Goal: Check status: Check status

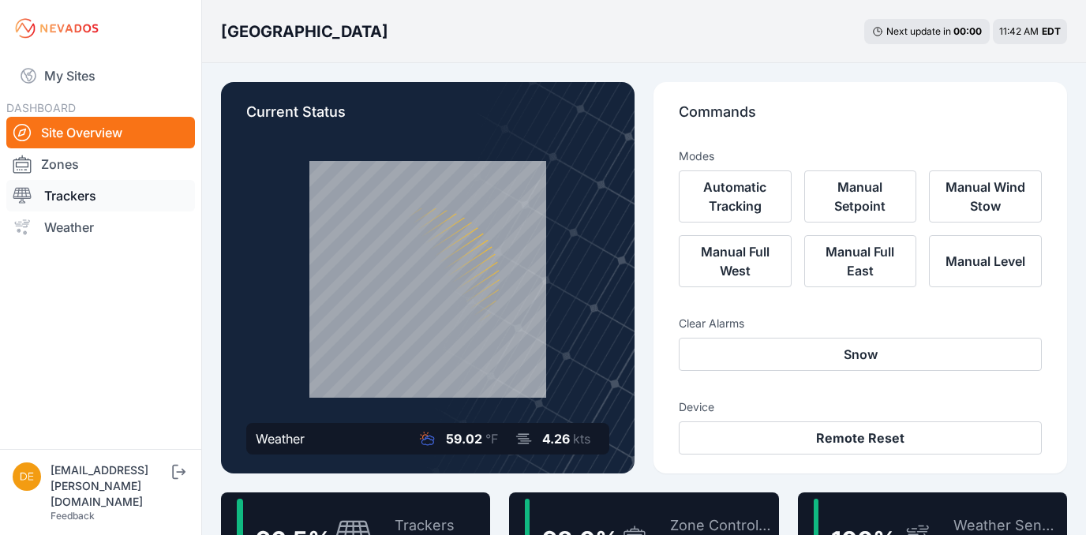
click at [58, 196] on link "Trackers" at bounding box center [100, 196] width 189 height 32
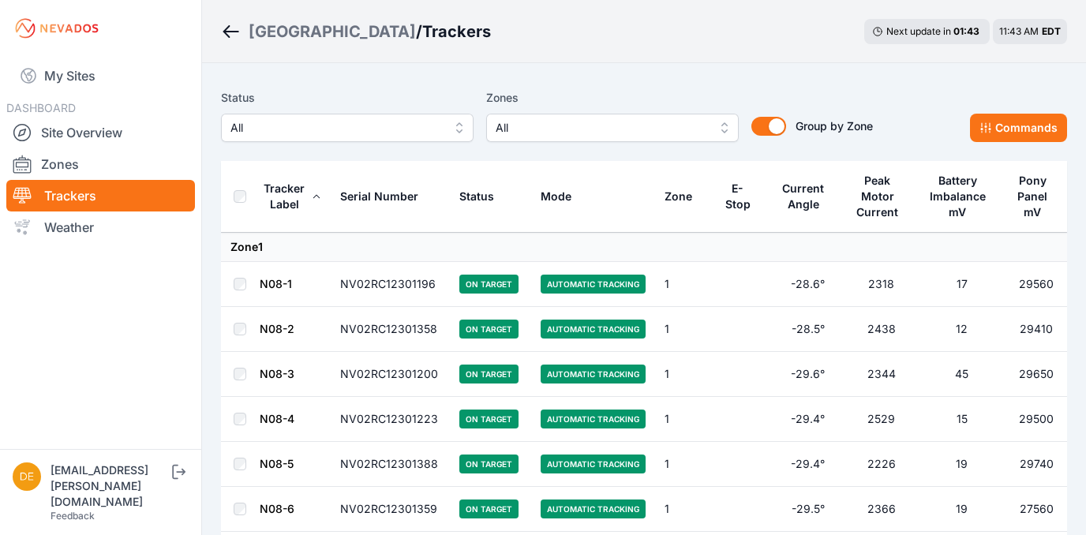
click at [300, 126] on span "All" at bounding box center [337, 127] width 212 height 19
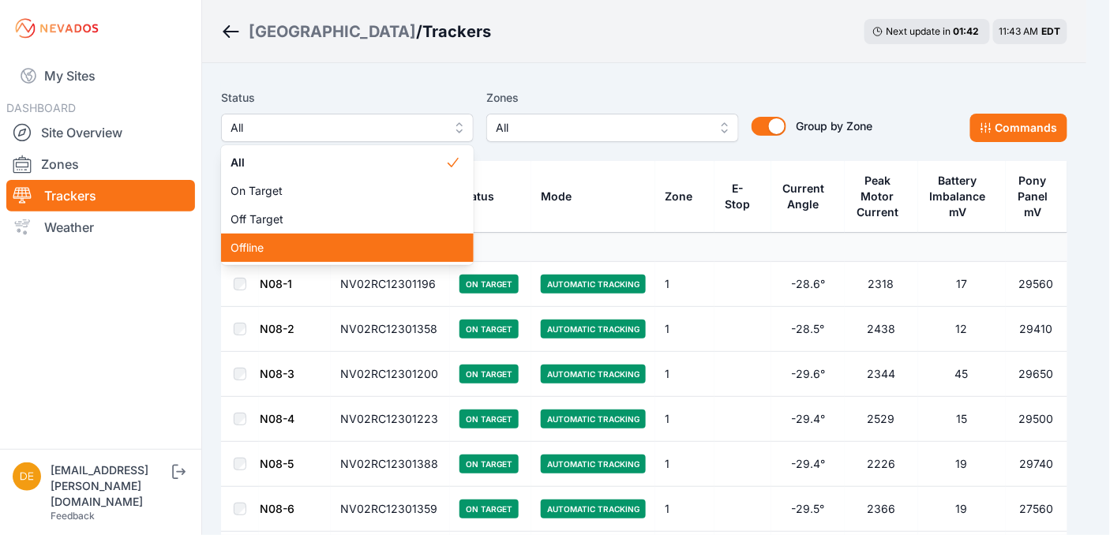
click at [234, 249] on span "Offline" at bounding box center [338, 248] width 215 height 16
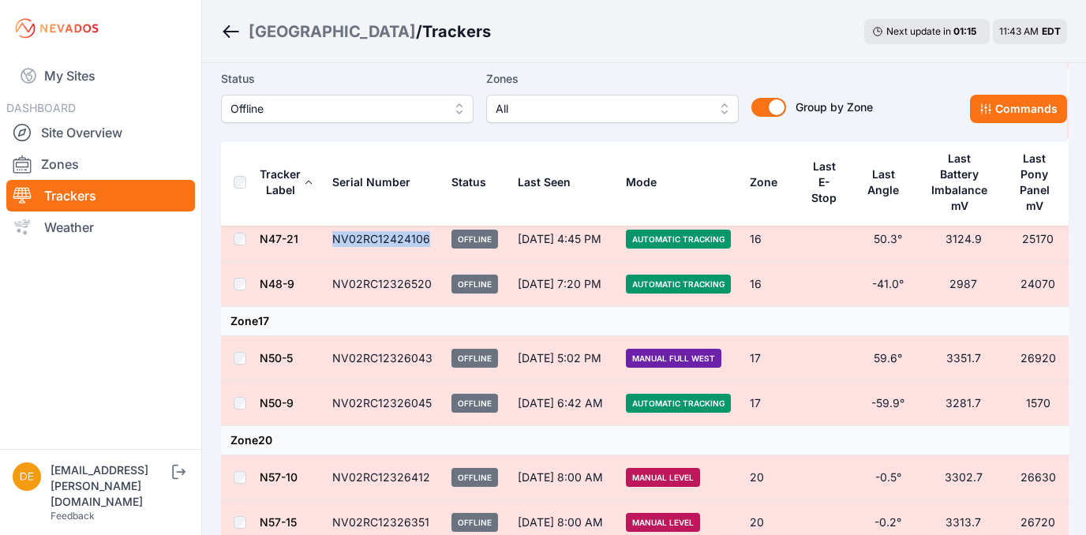
drag, startPoint x: 428, startPoint y: 264, endPoint x: 339, endPoint y: 268, distance: 89.3
click at [339, 262] on td "NV02RC12424106" at bounding box center [382, 239] width 119 height 45
copy td "NV02RC12424106"
drag, startPoint x: 436, startPoint y: 429, endPoint x: 332, endPoint y: 435, distance: 103.6
click at [332, 426] on td "NV02RC12326045" at bounding box center [382, 403] width 119 height 45
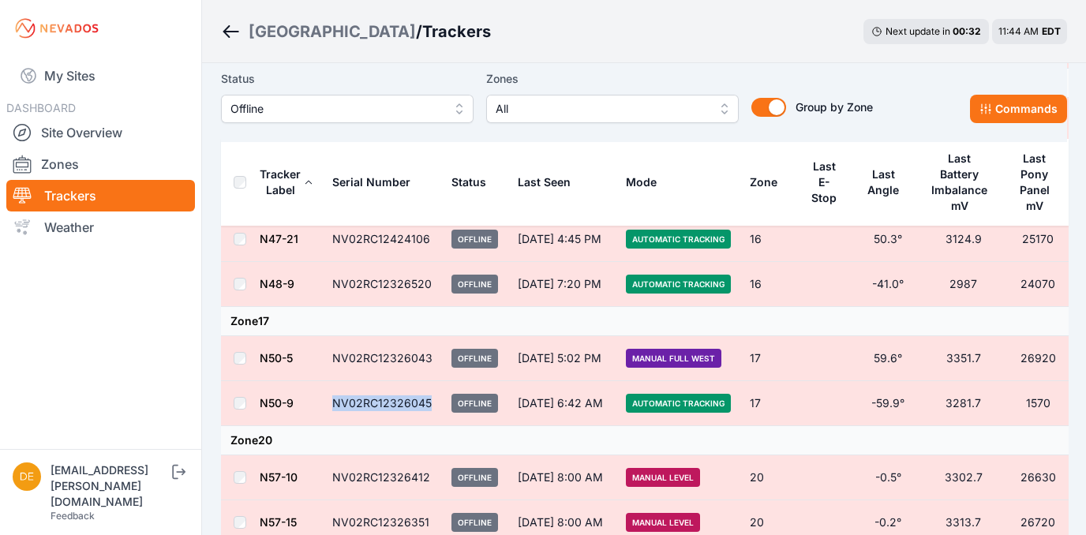
copy td "NV02RC12326045"
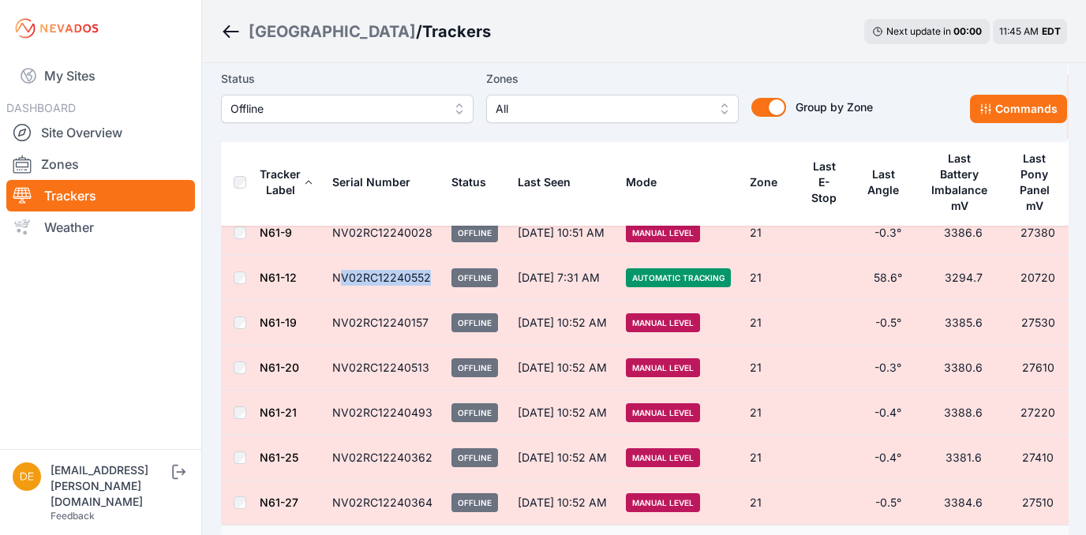
drag, startPoint x: 433, startPoint y: 306, endPoint x: 341, endPoint y: 318, distance: 92.3
click at [341, 301] on td "NV02RC12240552" at bounding box center [382, 278] width 119 height 45
drag, startPoint x: 341, startPoint y: 318, endPoint x: 335, endPoint y: 306, distance: 14.1
click at [335, 301] on td "NV02RC12240552" at bounding box center [382, 278] width 119 height 45
drag, startPoint x: 433, startPoint y: 311, endPoint x: 321, endPoint y: 309, distance: 112.1
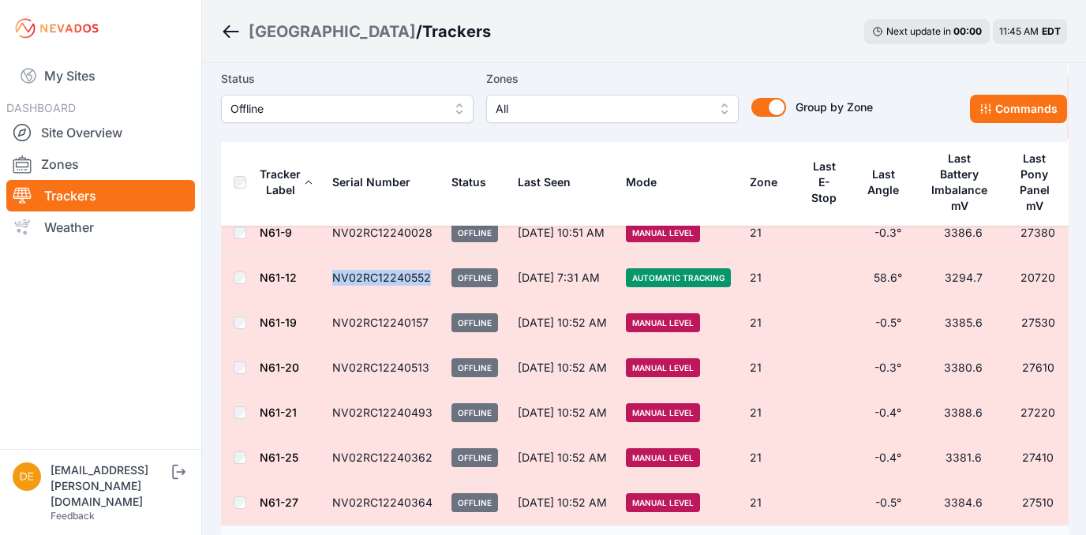
click at [321, 301] on tr "N61-12 NV02RC12240552 Offline Sep 17, 7:31 AM Automatic Tracking 21 58.6° 3294.…" at bounding box center [645, 278] width 848 height 45
copy tr "NV02RC12240552"
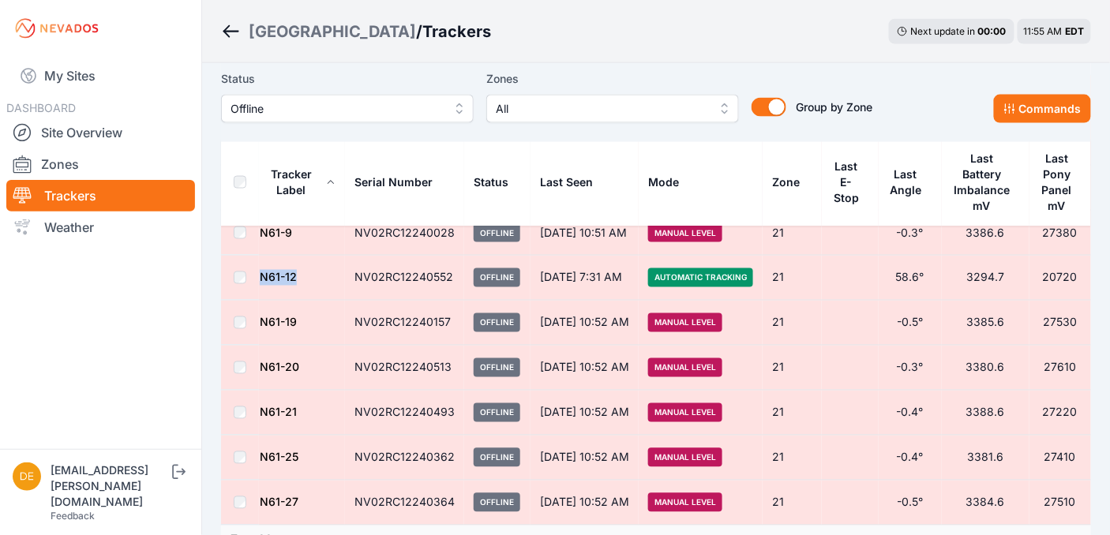
click at [336, 114] on span "Offline" at bounding box center [337, 108] width 212 height 19
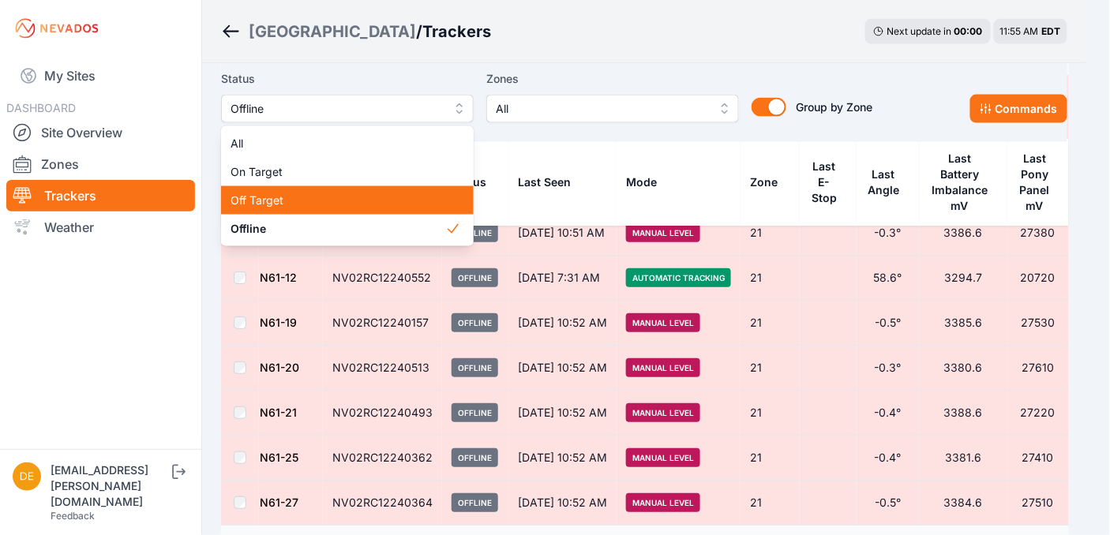
click at [330, 205] on span "Off Target" at bounding box center [338, 201] width 215 height 16
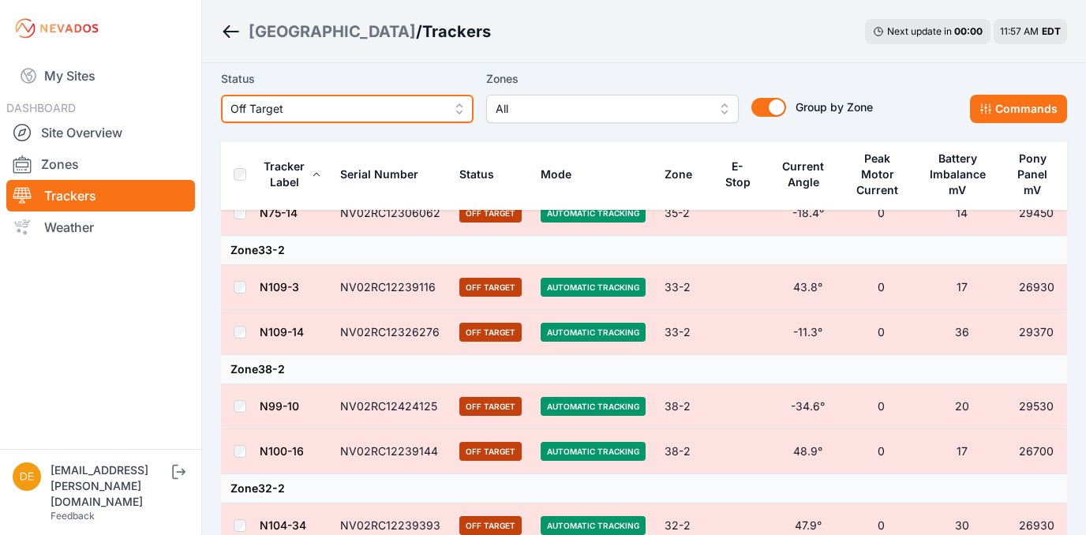
scroll to position [3102, 0]
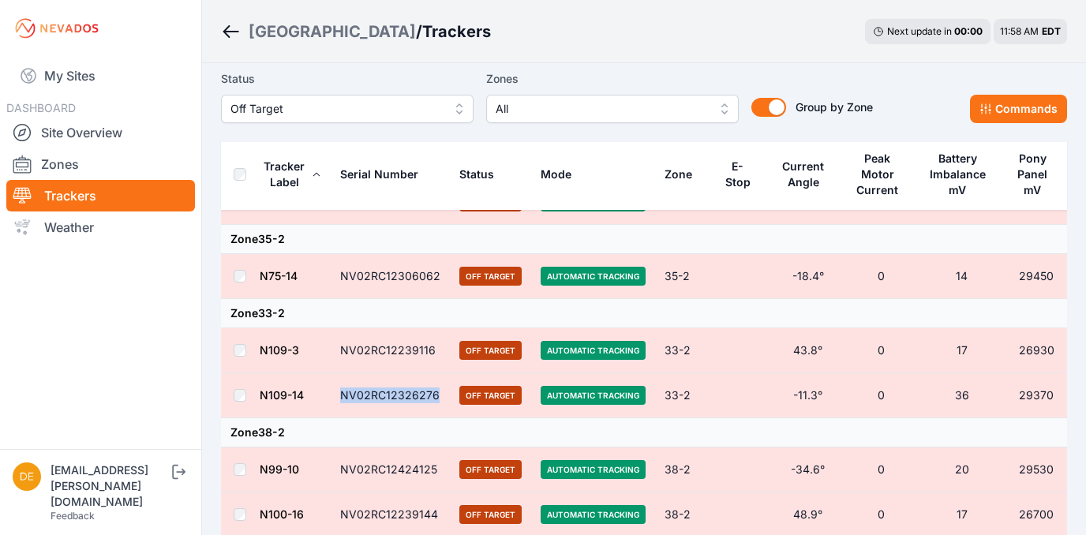
drag, startPoint x: 445, startPoint y: 419, endPoint x: 351, endPoint y: 418, distance: 94.7
click at [351, 418] on td "NV02RC12326276" at bounding box center [390, 395] width 119 height 45
copy td "NV02RC12326276"
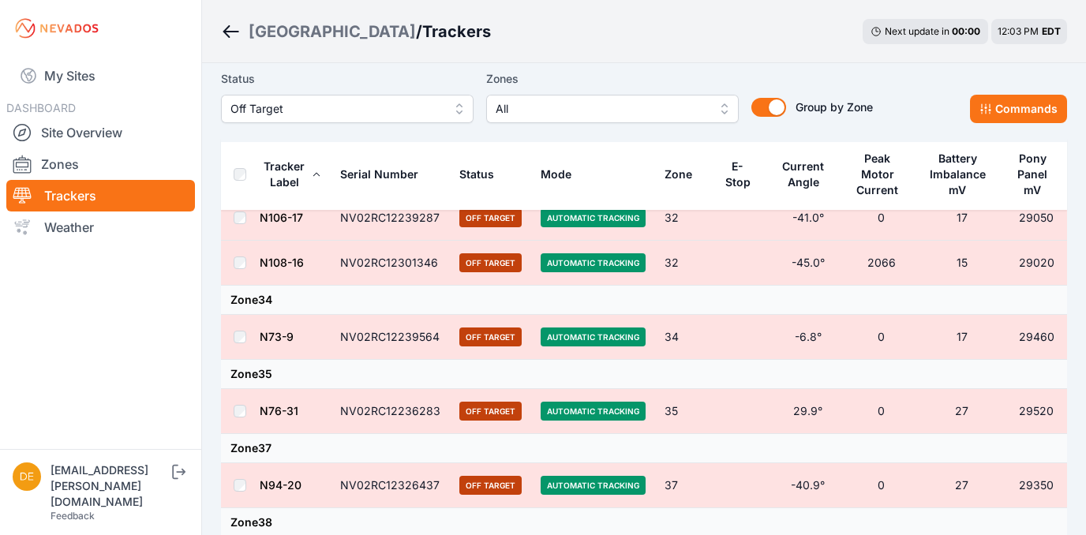
scroll to position [2338, 0]
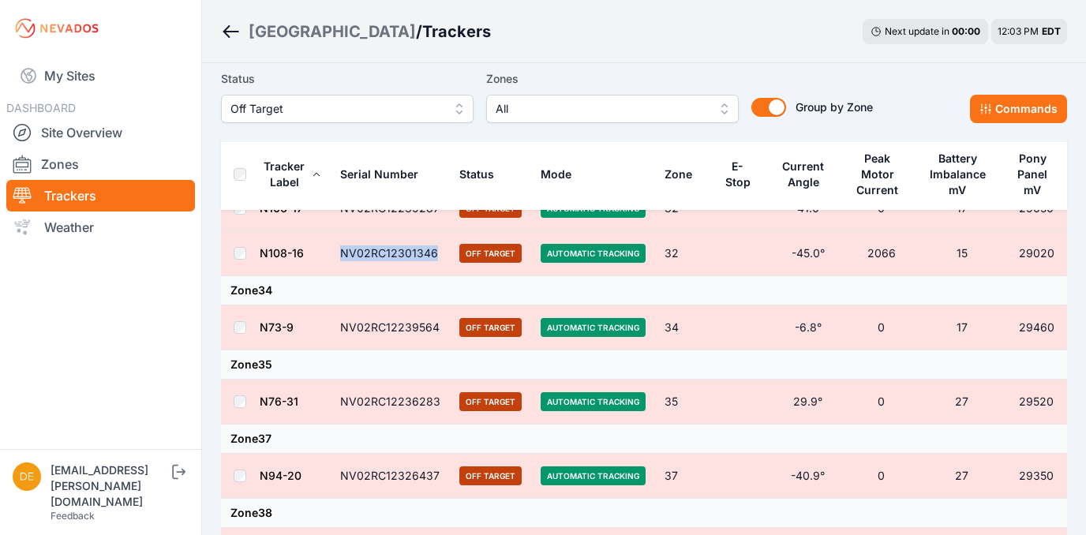
drag, startPoint x: 448, startPoint y: 267, endPoint x: 351, endPoint y: 267, distance: 97.1
click at [351, 267] on td "NV02RC12301346" at bounding box center [390, 253] width 119 height 45
copy td "NV02RC12301346"
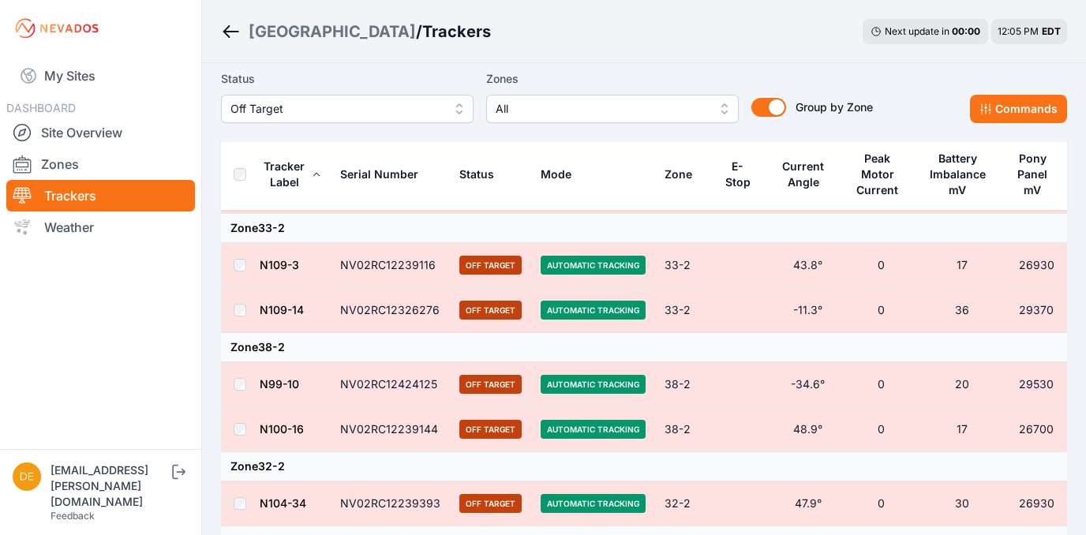
scroll to position [3166, 0]
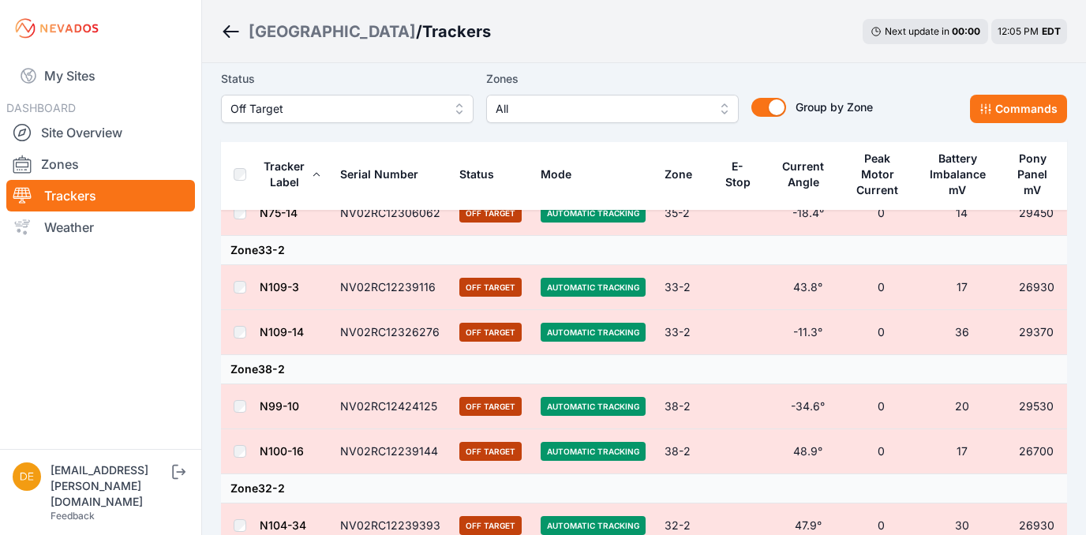
click at [144, 306] on nav "My Sites DASHBOARD Site Overview Zones Trackers Weather" at bounding box center [100, 247] width 201 height 380
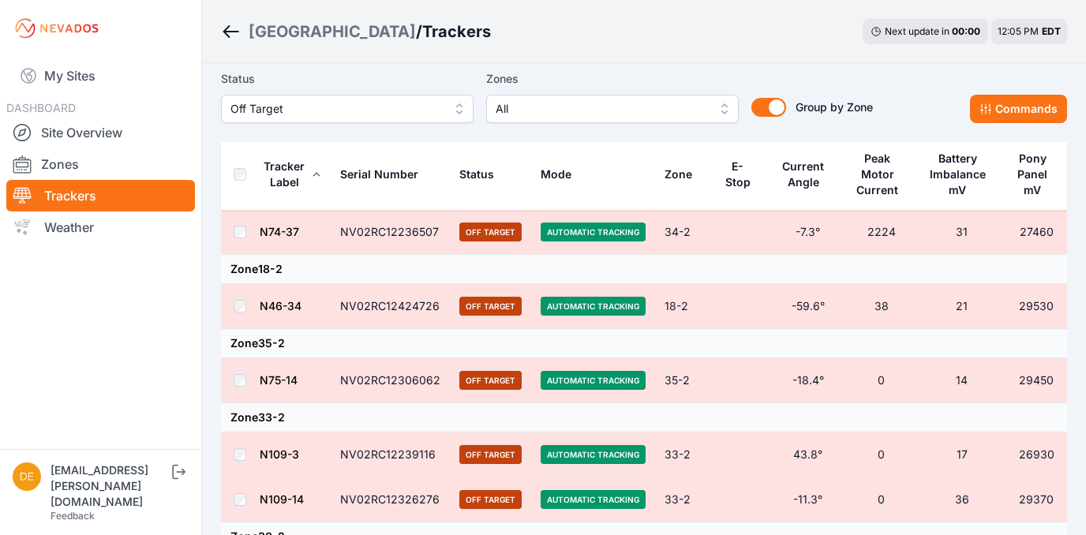
scroll to position [2976, 0]
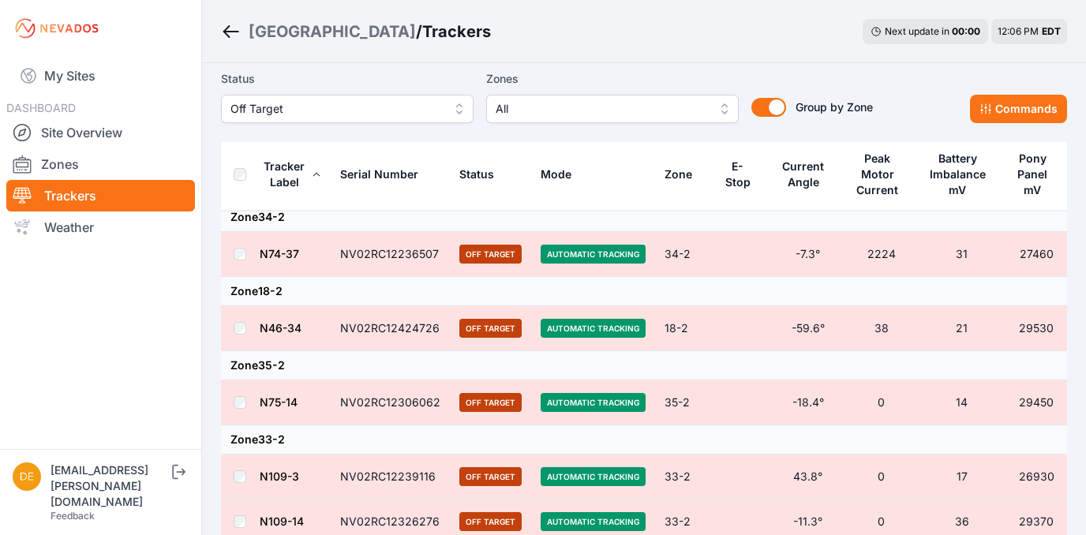
click at [373, 142] on th "Serial Number" at bounding box center [390, 175] width 119 height 72
drag, startPoint x: 301, startPoint y: 274, endPoint x: 259, endPoint y: 275, distance: 41.8
click at [259, 275] on td "N74-37" at bounding box center [295, 254] width 72 height 45
copy link "N74-37"
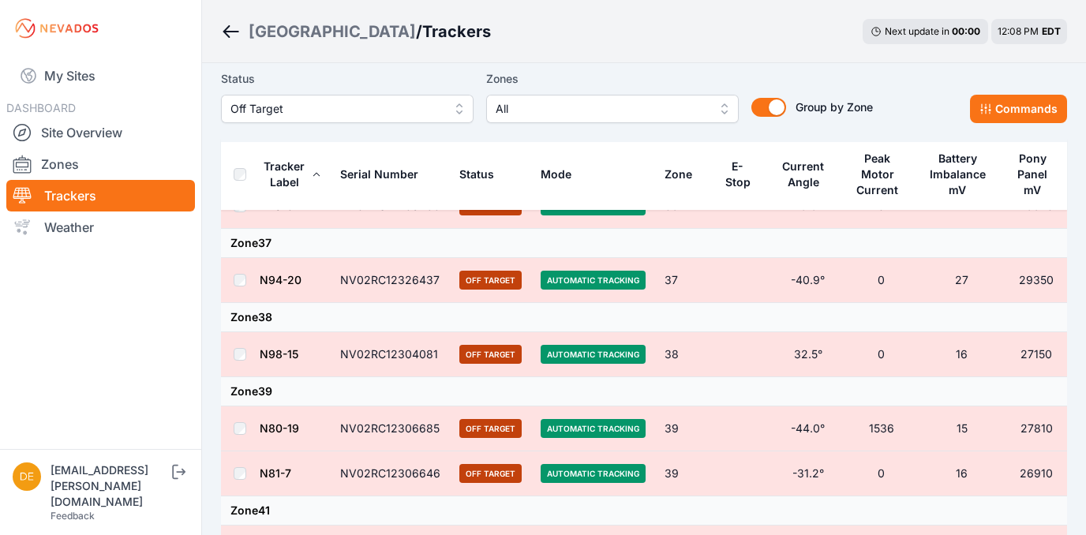
scroll to position [2471, 0]
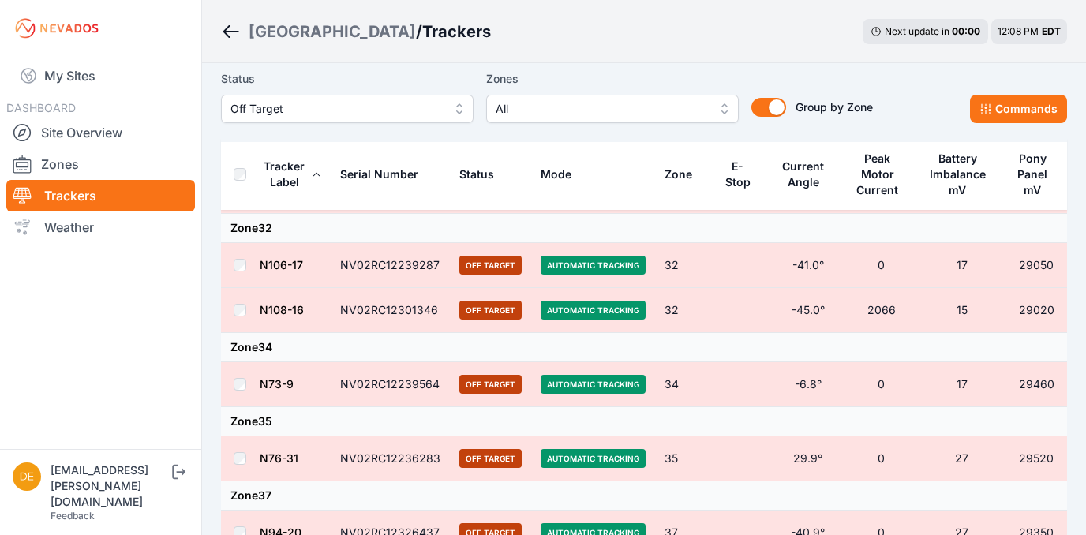
scroll to position [2218, 0]
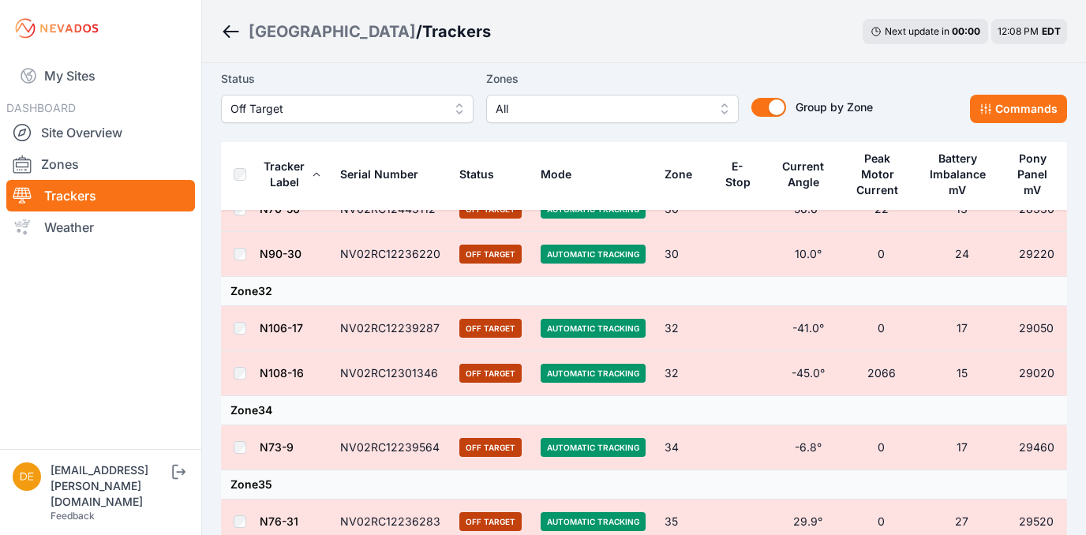
click at [126, 340] on nav "My Sites DASHBOARD Site Overview Zones Trackers Weather" at bounding box center [100, 247] width 201 height 380
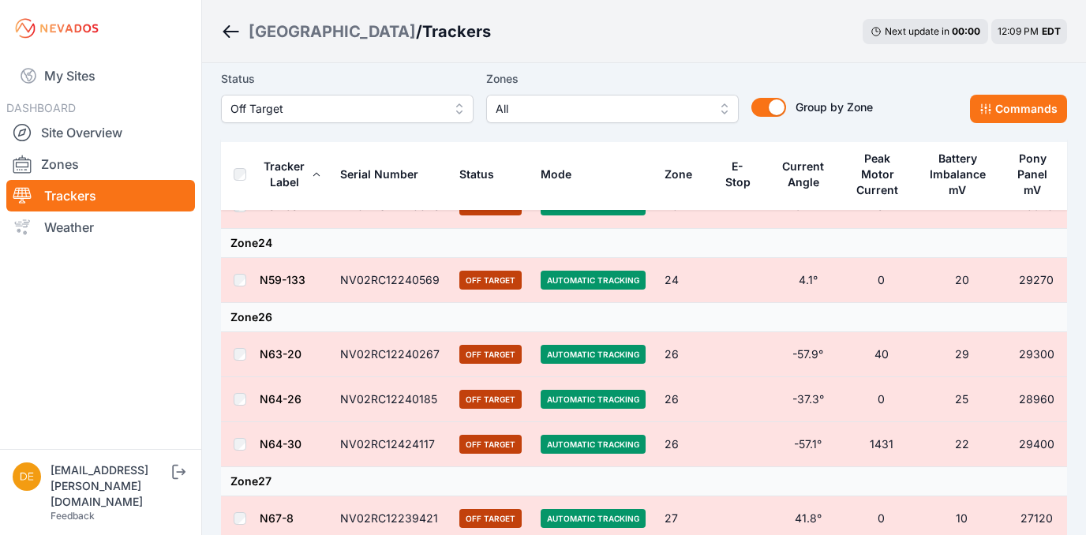
scroll to position [1524, 0]
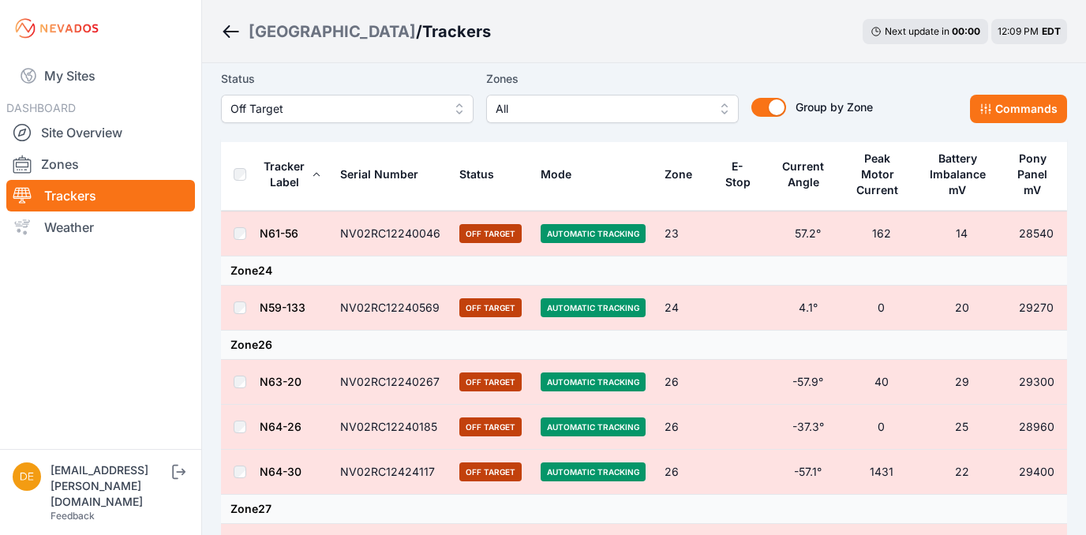
click at [137, 416] on nav "My Sites DASHBOARD Site Overview Zones Trackers Weather" at bounding box center [100, 247] width 201 height 380
click at [526, 43] on div "Bartonsville / Trackers Next update in 00 : 00 12:11 PM EDT" at bounding box center [644, 31] width 884 height 63
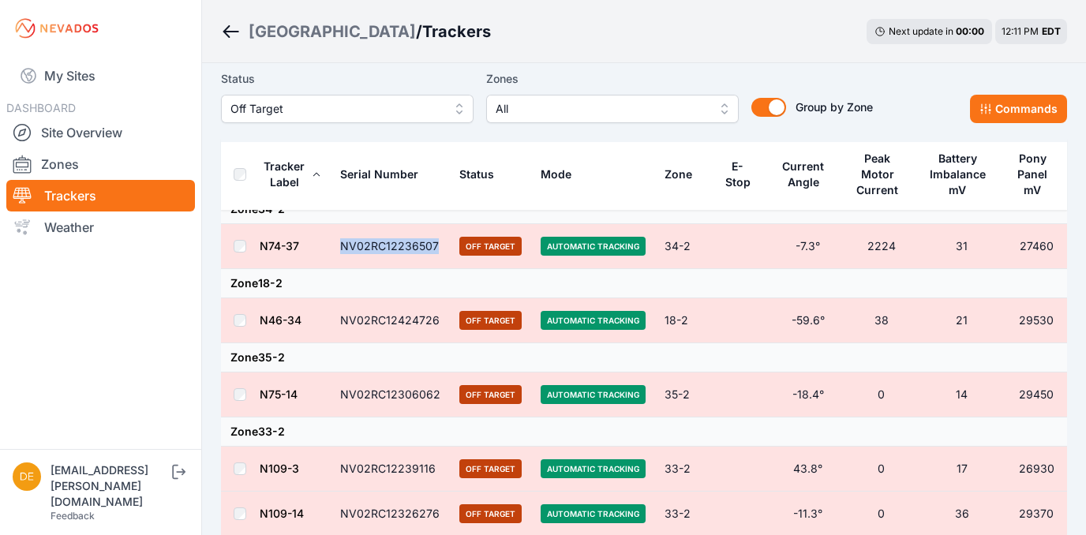
drag, startPoint x: 442, startPoint y: 264, endPoint x: 349, endPoint y: 268, distance: 93.3
click at [349, 268] on td "NV02RC12236507" at bounding box center [390, 246] width 119 height 45
copy td "NV02RC12236507"
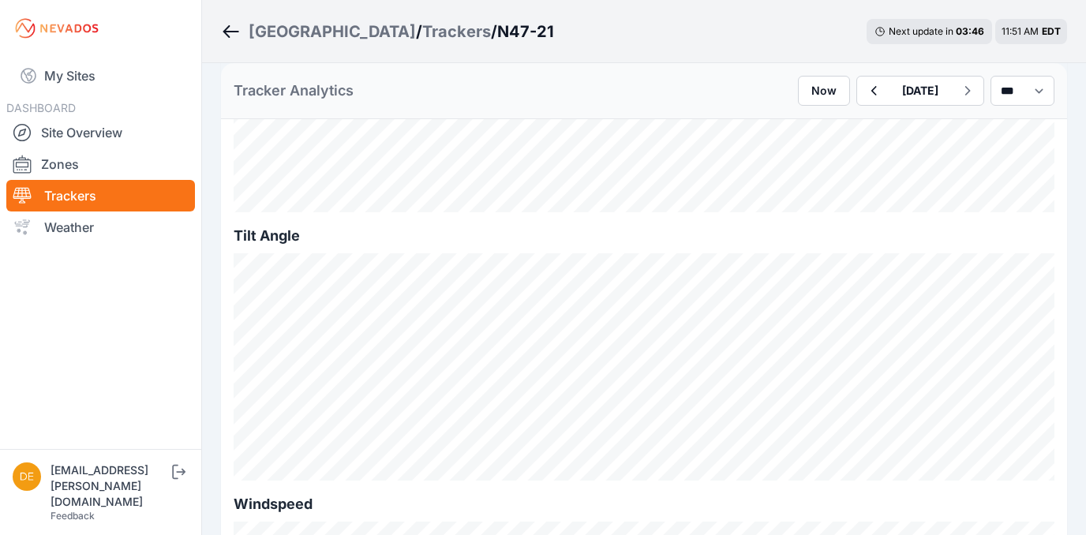
scroll to position [632, 0]
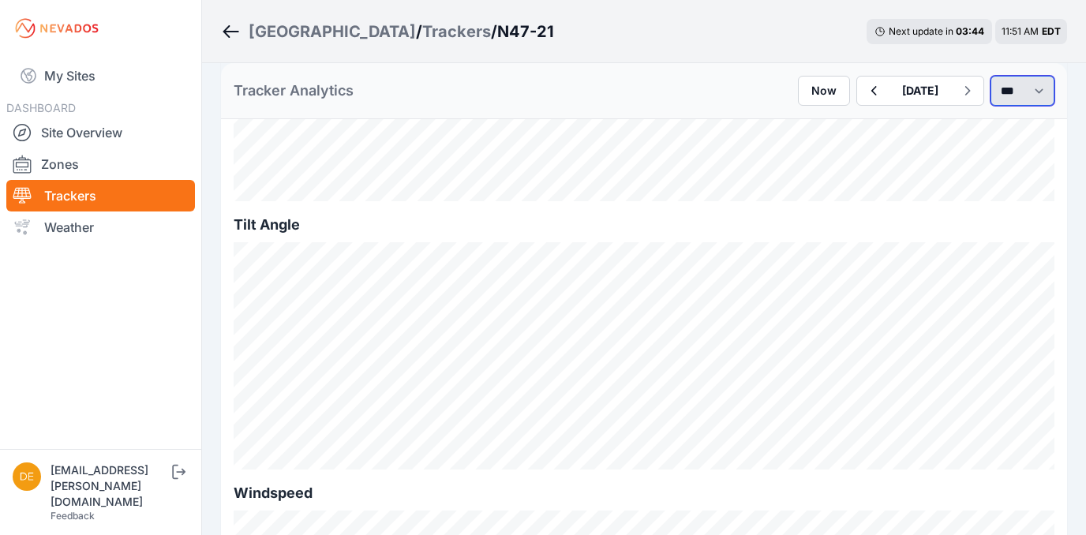
click at [1014, 98] on select "*** **** *****" at bounding box center [1023, 91] width 64 height 30
click at [1002, 93] on select "*** **** *****" at bounding box center [1023, 91] width 64 height 30
click at [891, 96] on button "October 03" at bounding box center [921, 91] width 62 height 28
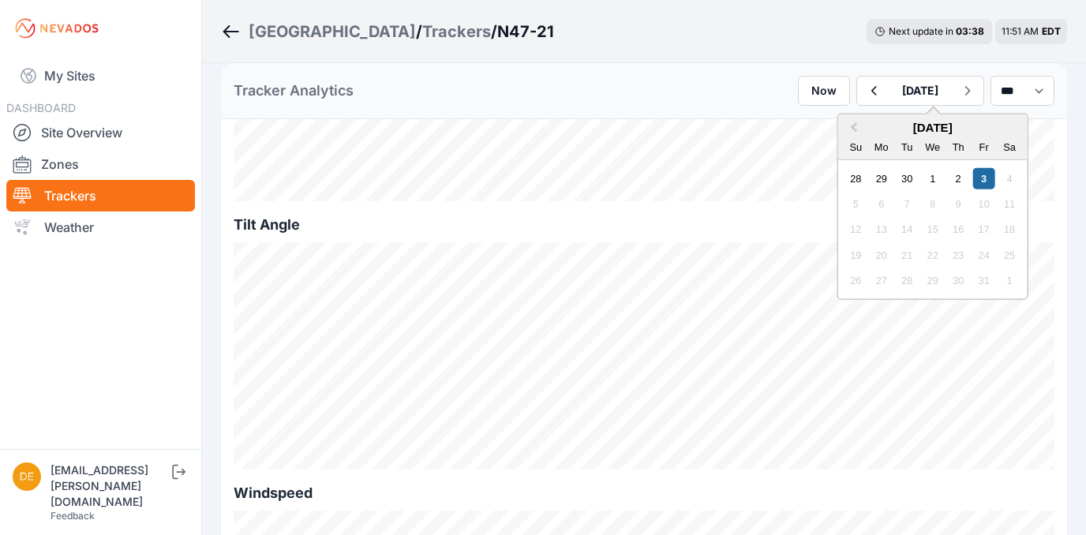
click at [879, 178] on div "28 29 30 1 2 3 4" at bounding box center [932, 178] width 179 height 25
click at [897, 178] on div "30" at bounding box center [907, 177] width 21 height 21
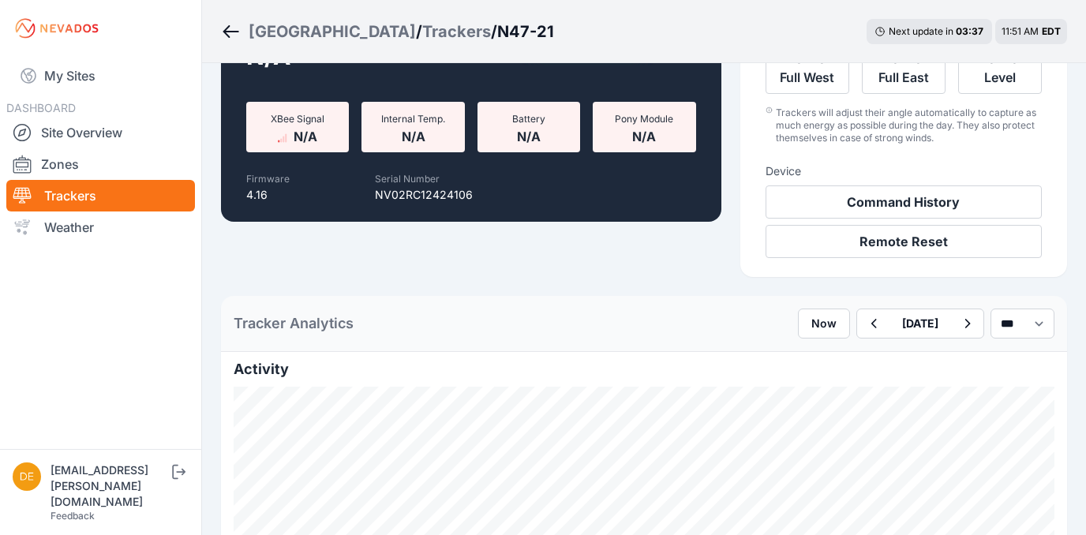
scroll to position [632, 0]
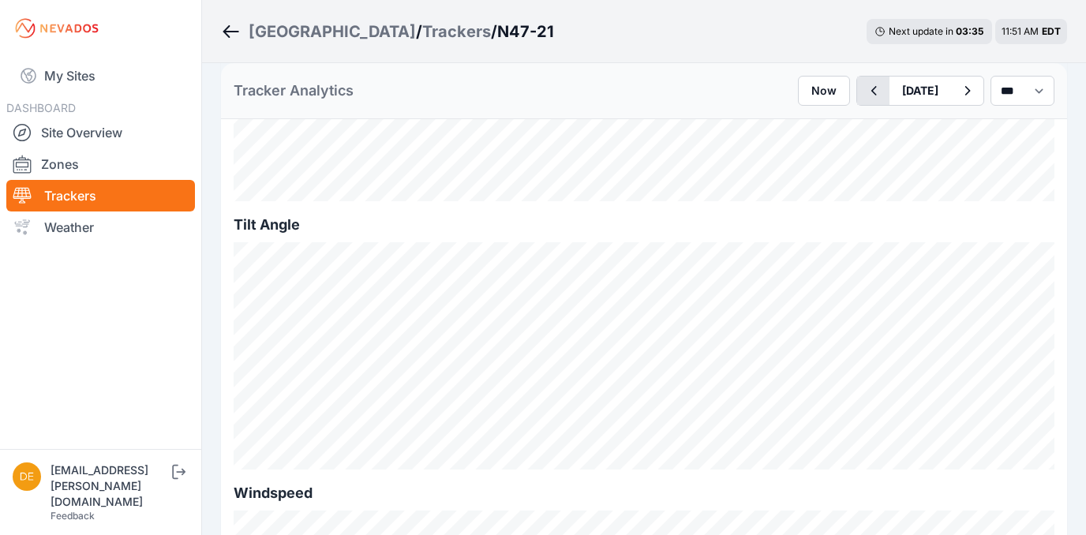
click at [857, 100] on button "button" at bounding box center [873, 91] width 32 height 28
click at [857, 81] on button "button" at bounding box center [873, 91] width 32 height 28
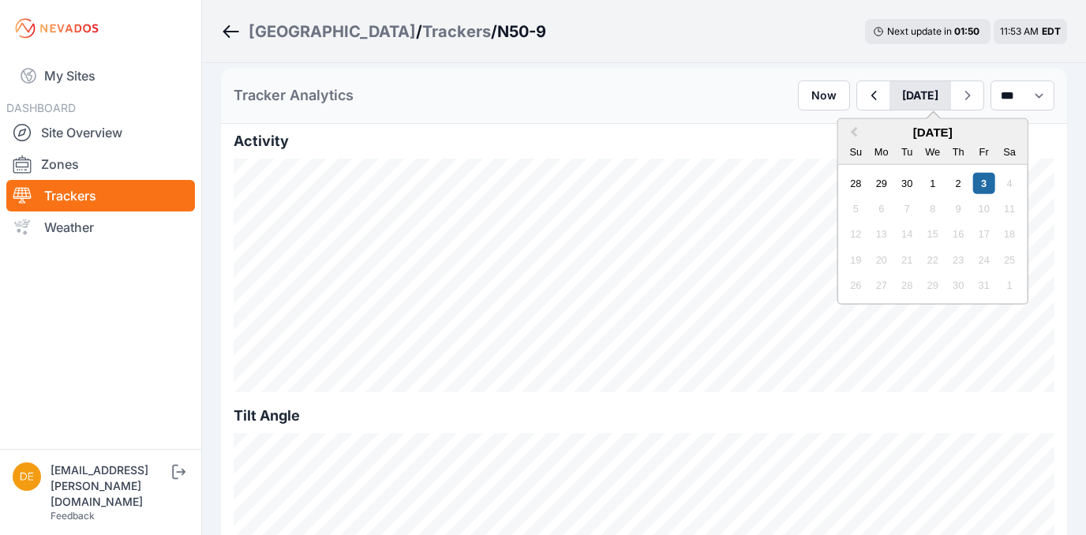
click at [890, 95] on button "[DATE]" at bounding box center [921, 95] width 62 height 28
click at [871, 182] on div "29" at bounding box center [881, 182] width 21 height 21
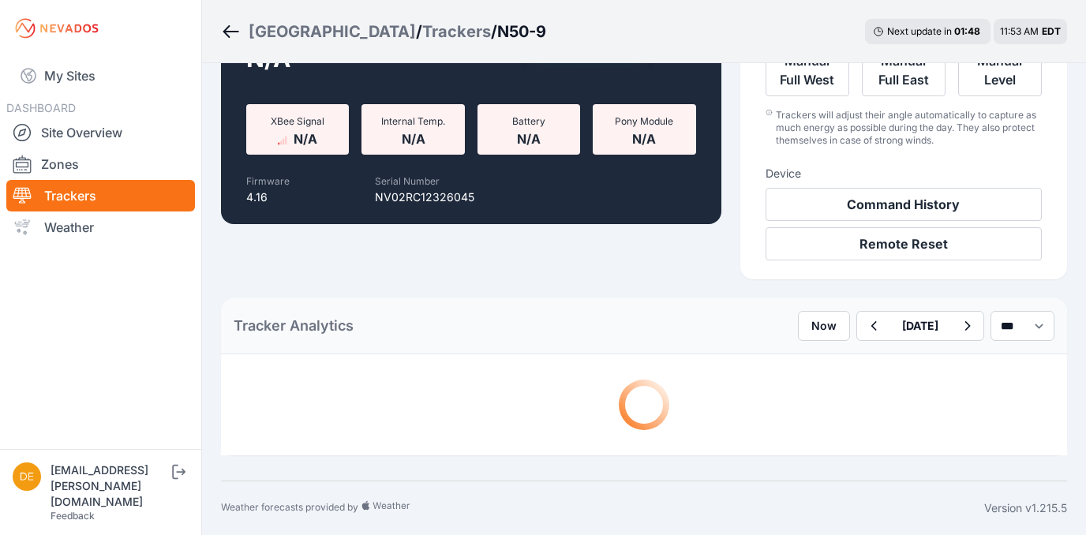
scroll to position [440, 0]
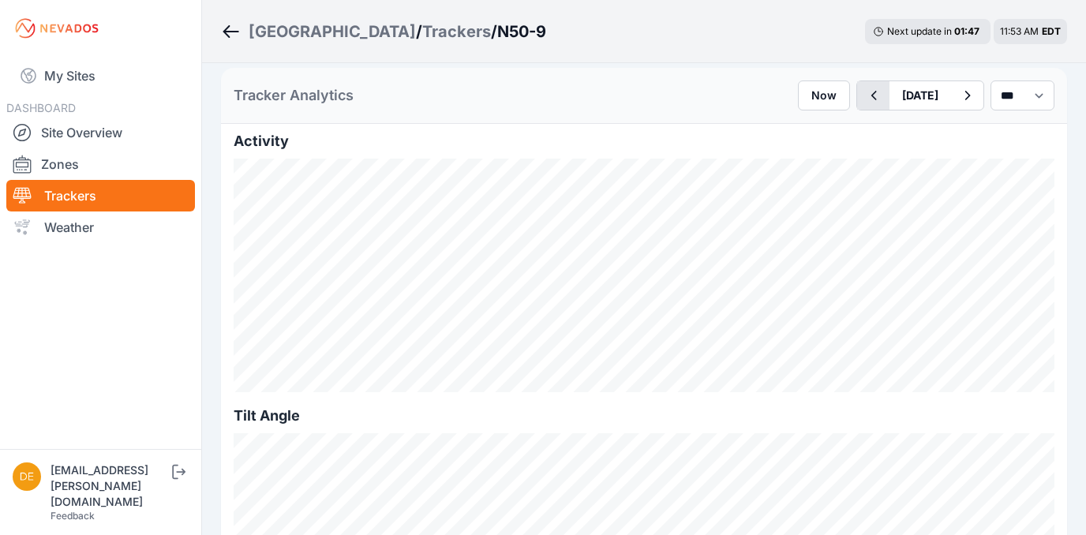
click at [857, 96] on button "button" at bounding box center [873, 95] width 32 height 28
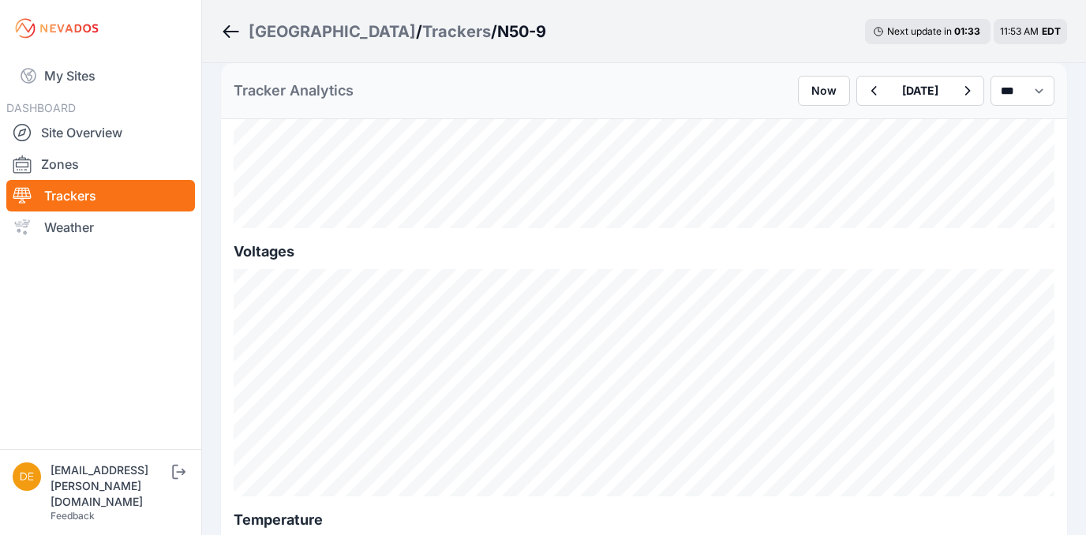
scroll to position [1690, 0]
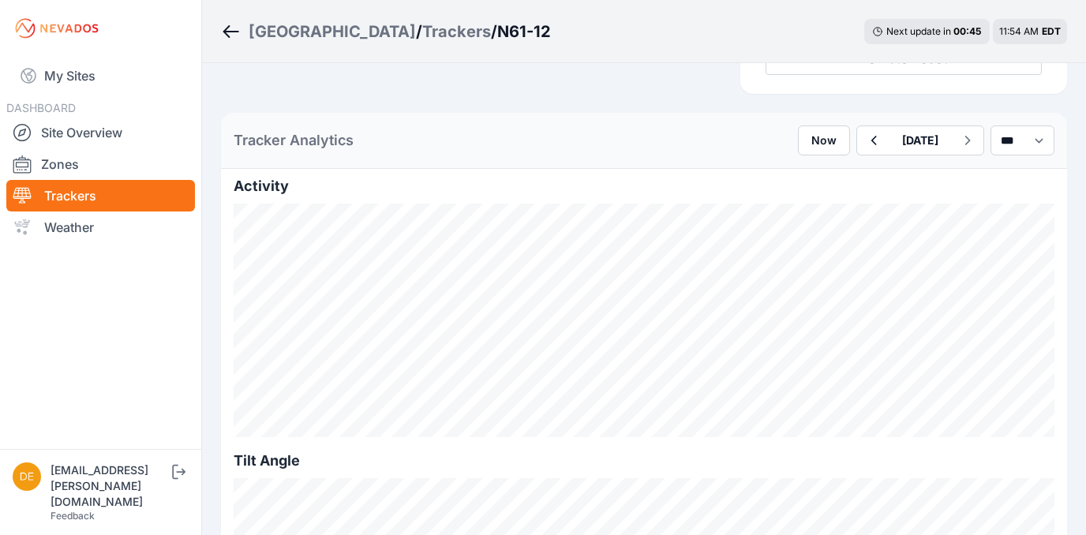
scroll to position [424, 0]
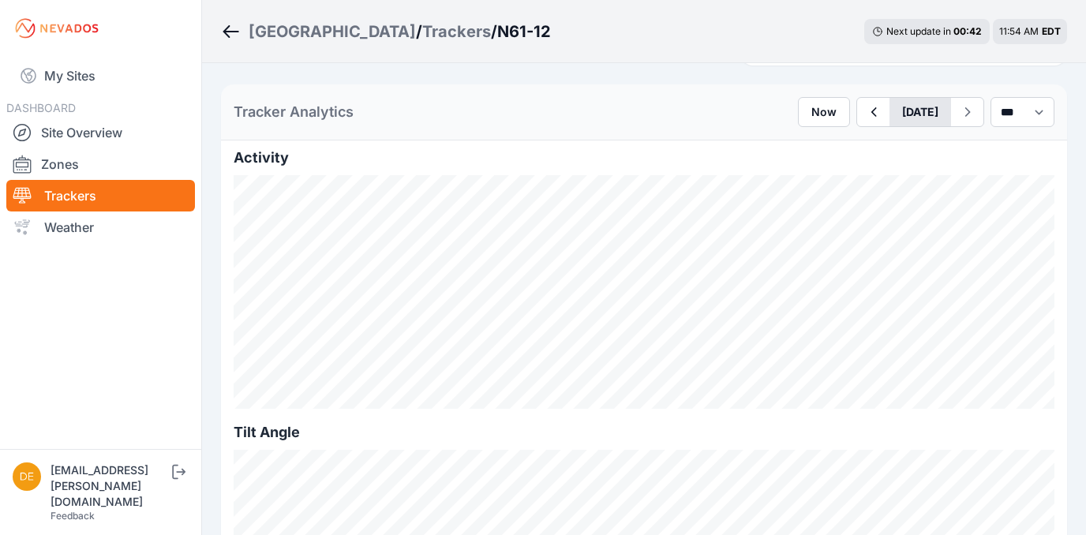
click at [901, 106] on button "[DATE]" at bounding box center [921, 112] width 62 height 28
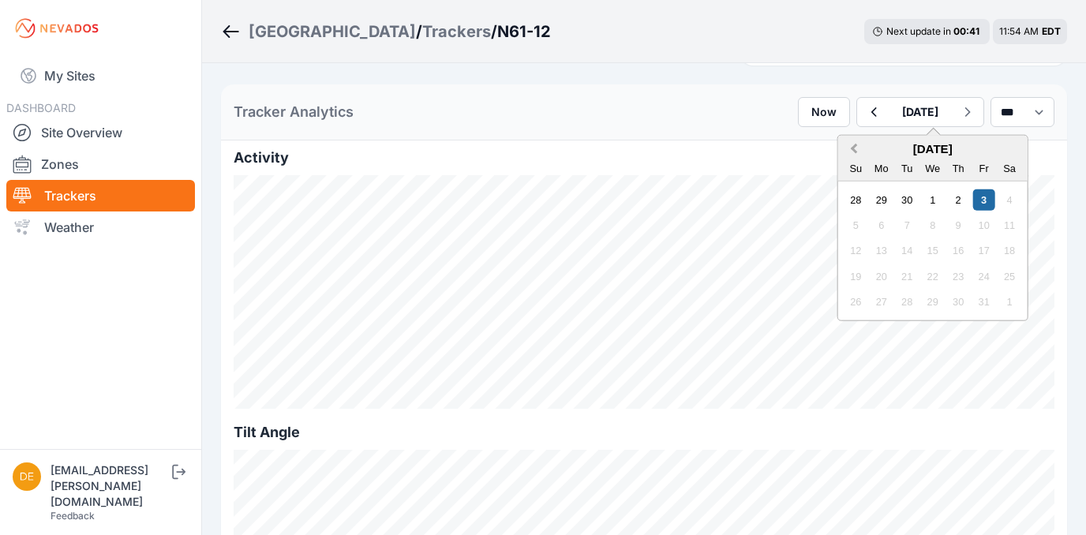
click at [854, 150] on span "Previous Month" at bounding box center [854, 149] width 0 height 18
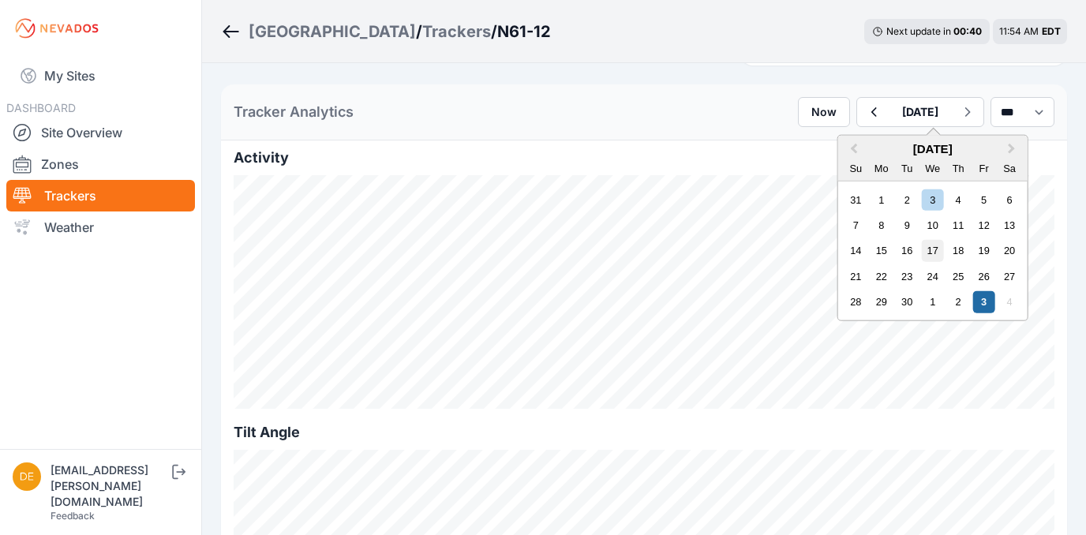
click at [922, 253] on div "17" at bounding box center [932, 250] width 21 height 21
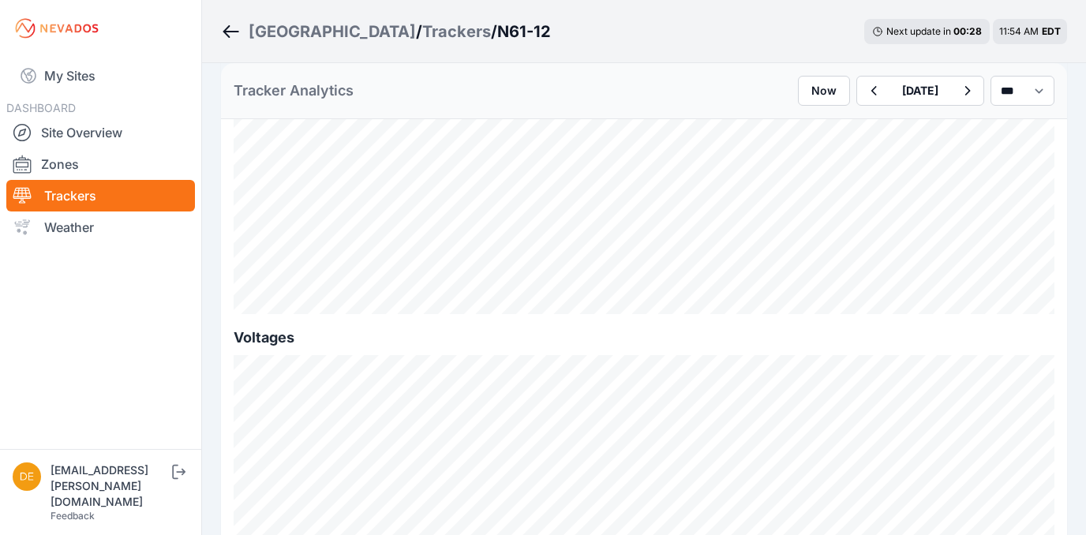
scroll to position [1639, 0]
click at [857, 93] on button "button" at bounding box center [873, 91] width 32 height 28
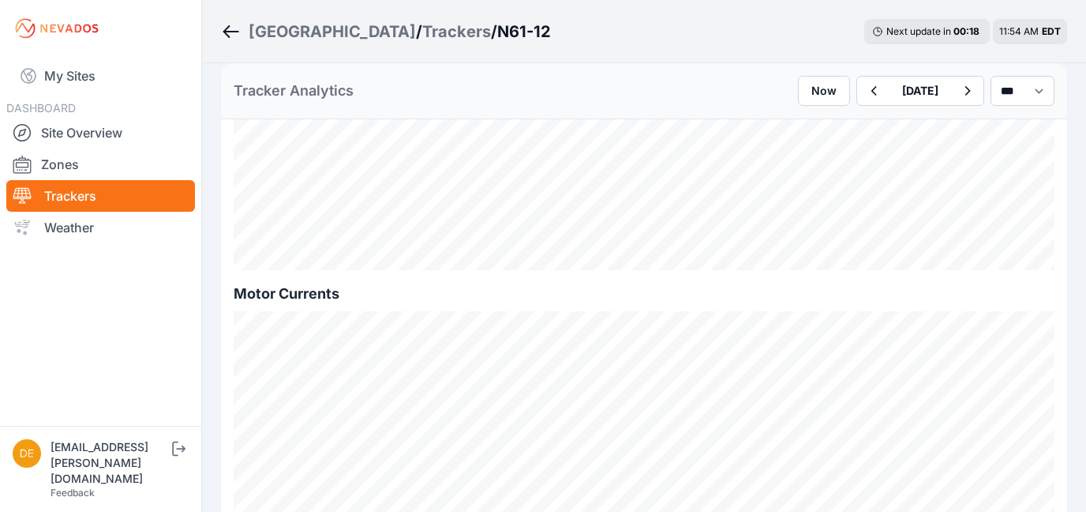
scroll to position [771, 0]
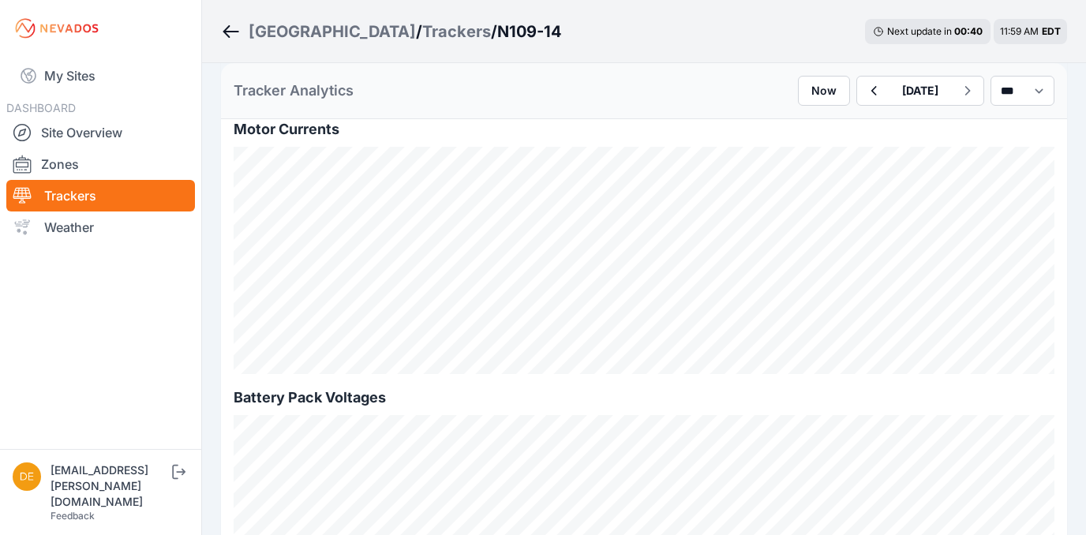
scroll to position [1246, 0]
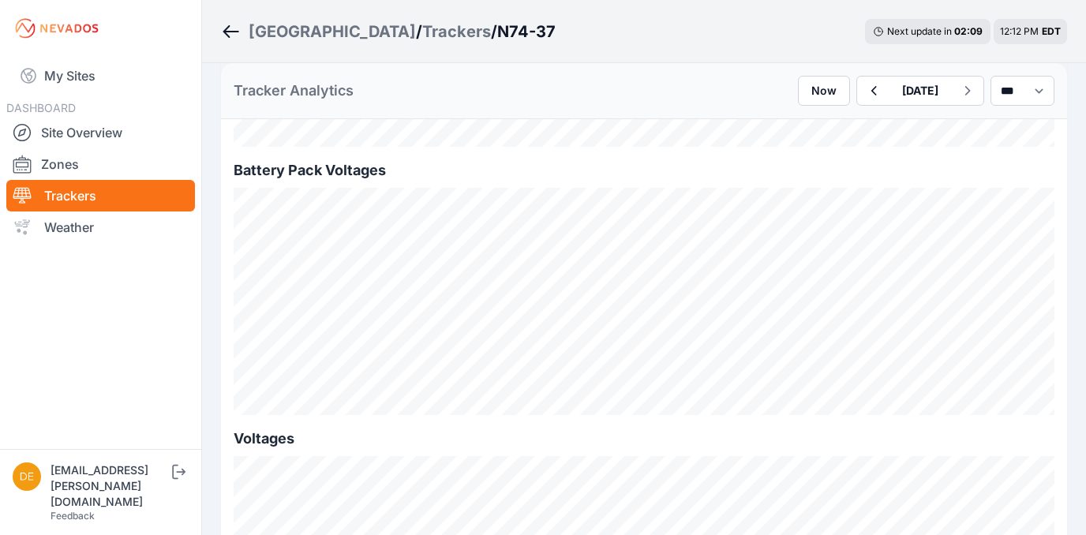
scroll to position [1503, 0]
click at [237, 27] on icon "Breadcrumb" at bounding box center [231, 31] width 20 height 19
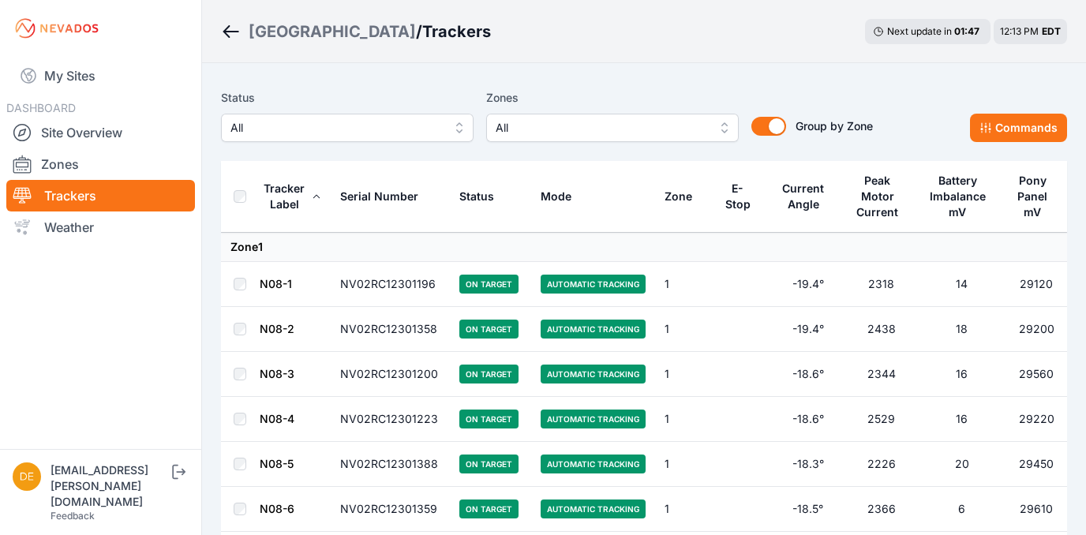
click at [308, 122] on span "All" at bounding box center [337, 127] width 212 height 19
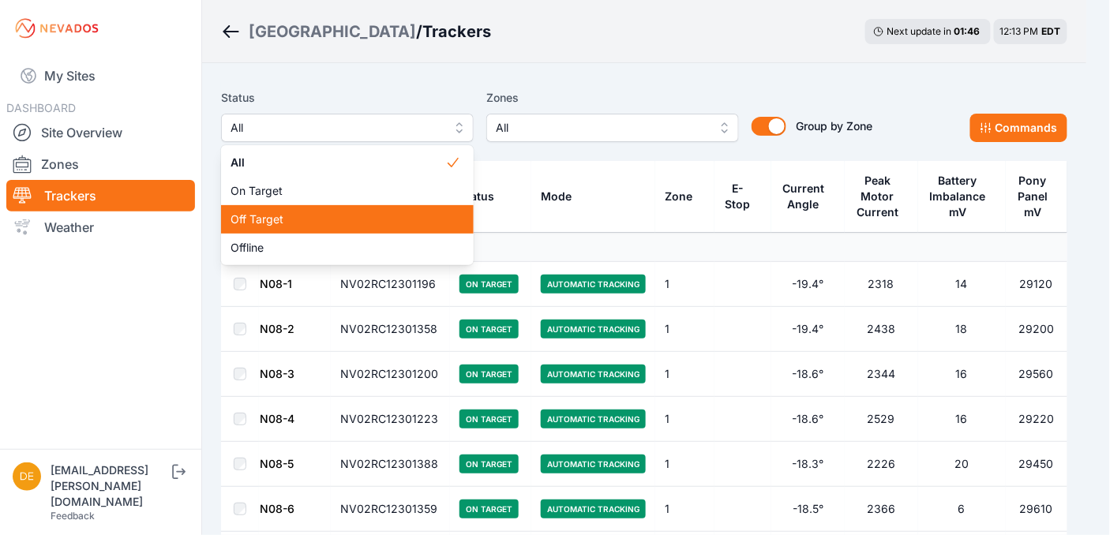
click at [278, 227] on span "Off Target" at bounding box center [338, 220] width 215 height 16
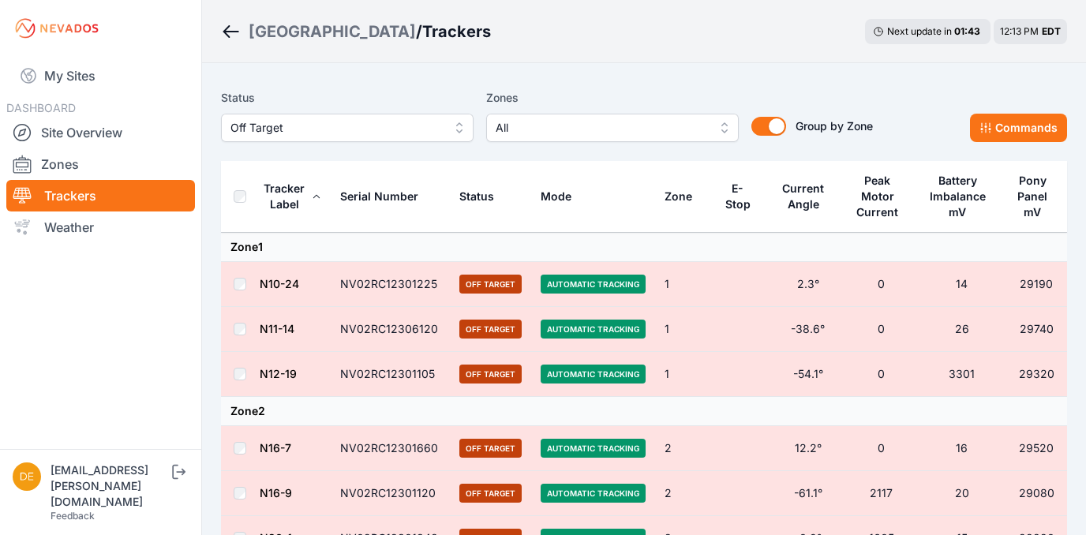
click at [512, 28] on div "Bartonsville / Trackers Next update in 01 : 43 12:13 PM EDT" at bounding box center [644, 31] width 884 height 63
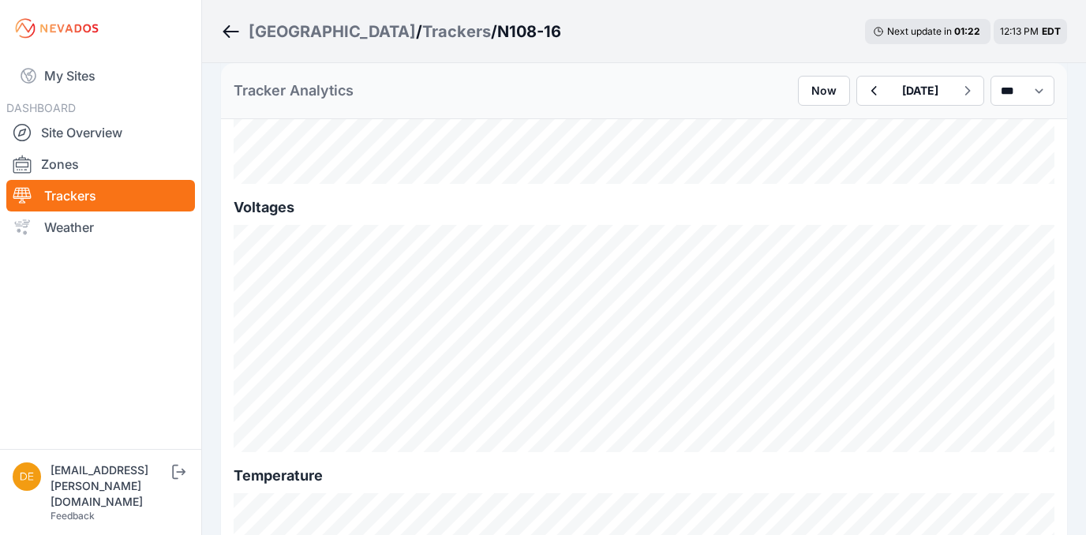
scroll to position [1734, 0]
